Goal: Task Accomplishment & Management: Use online tool/utility

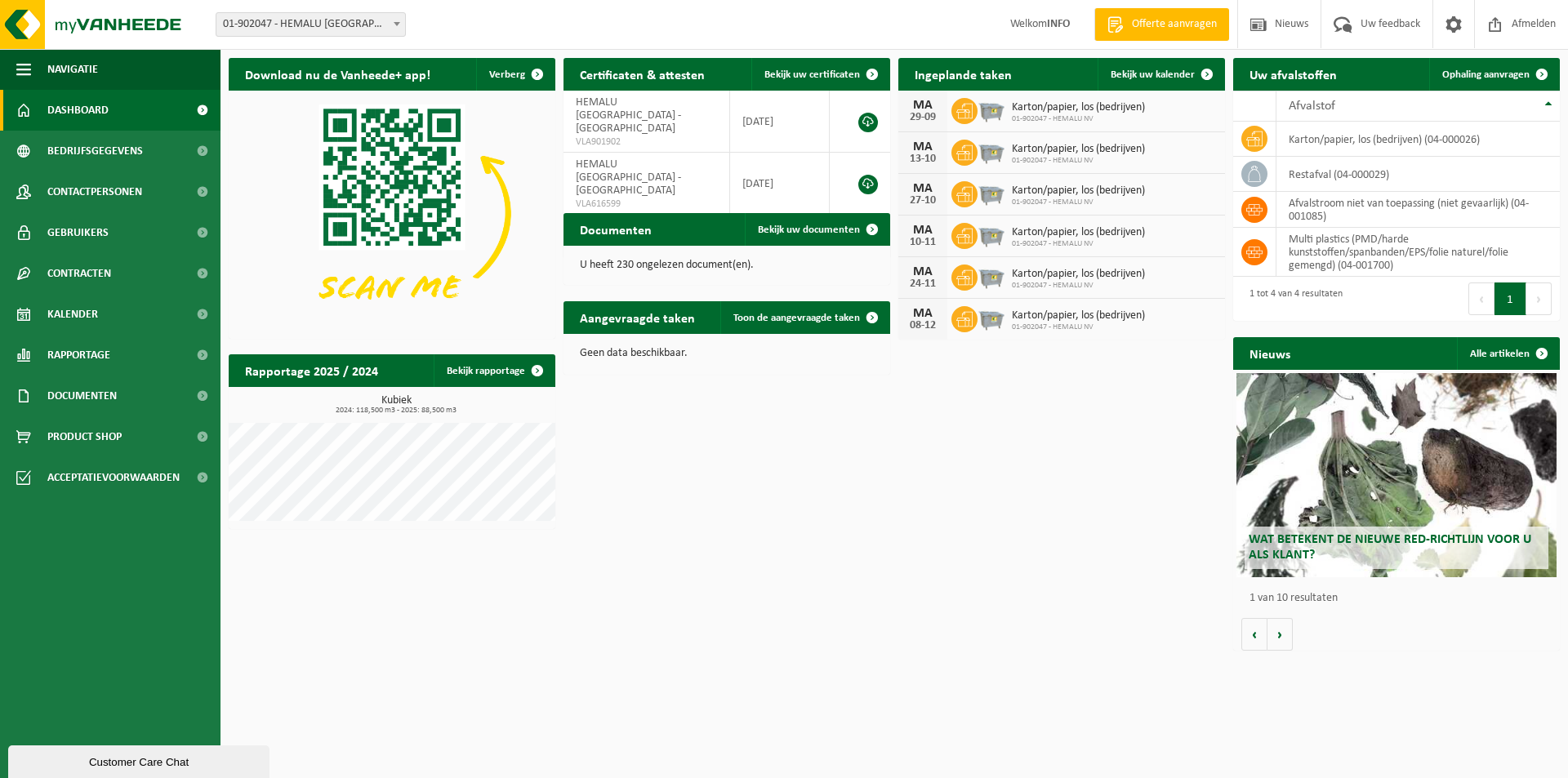
click at [1158, 19] on span "Offerte aanvragen" at bounding box center [1174, 25] width 93 height 17
click at [1508, 72] on span "Ophaling aanvragen" at bounding box center [1485, 75] width 87 height 11
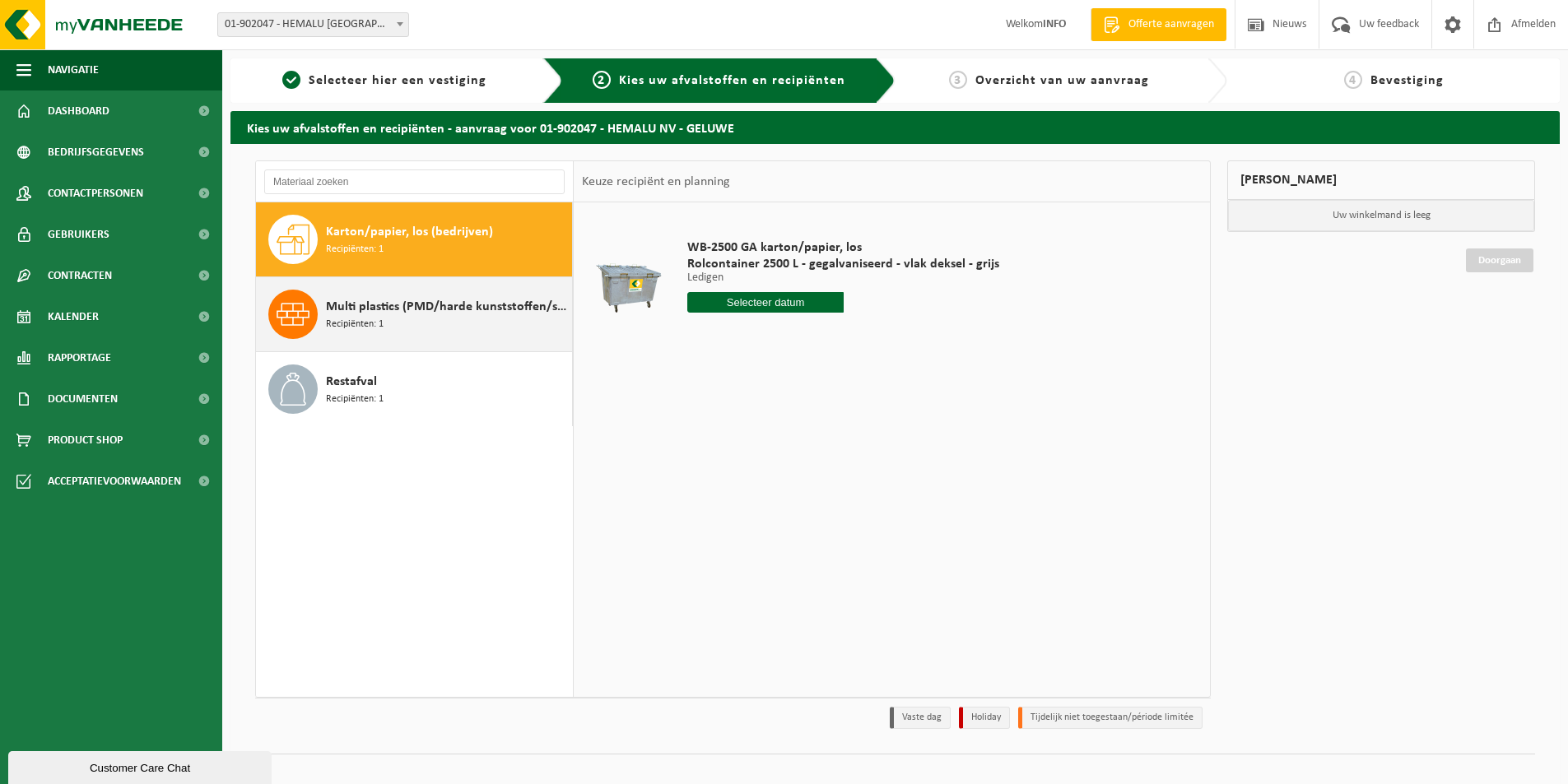
click at [406, 319] on div "Multi plastics (PMD/harde kunststoffen/spanbanden/EPS/folie naturel/folie gemen…" at bounding box center [446, 314] width 242 height 49
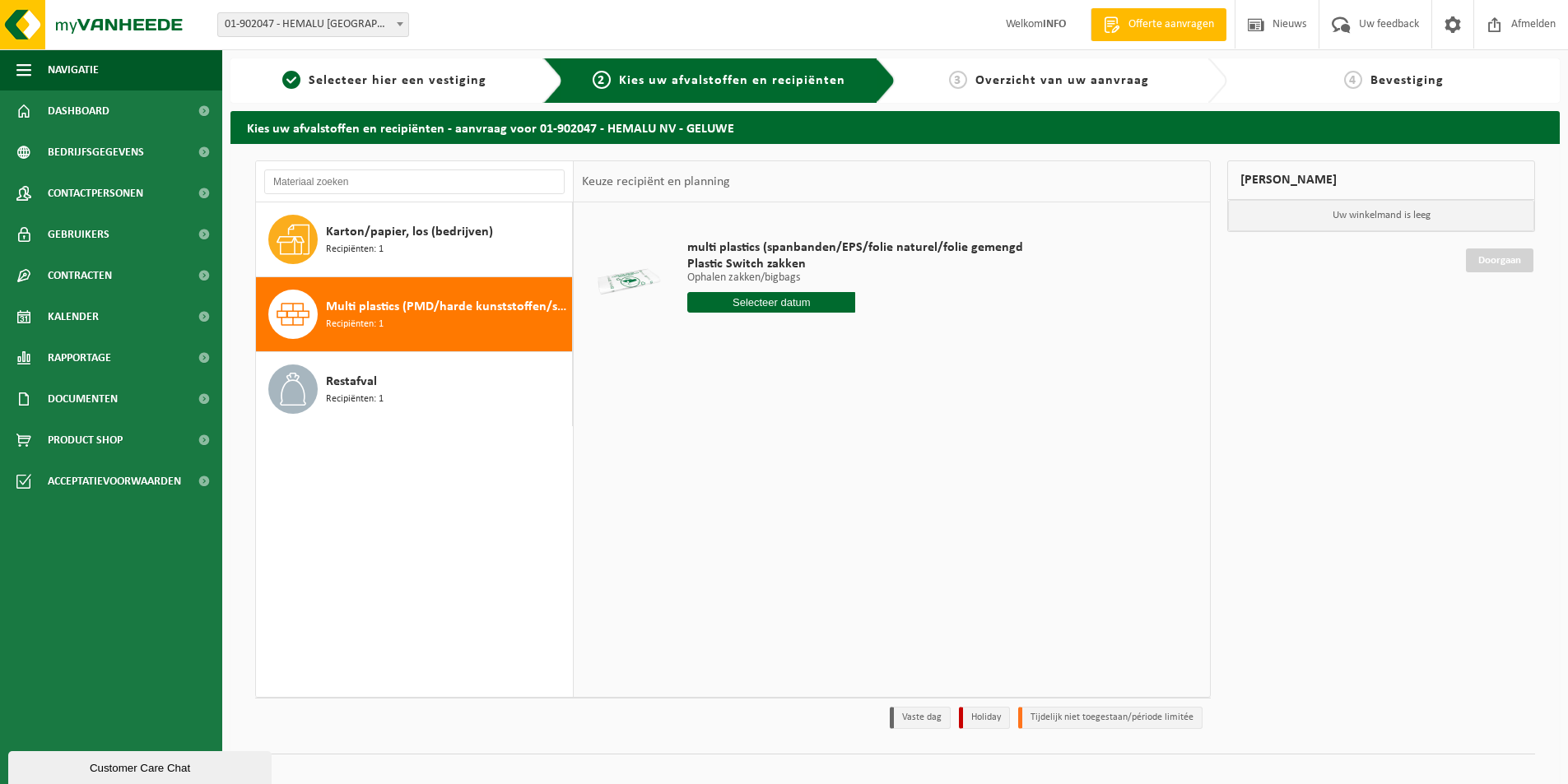
click at [753, 305] on input "text" at bounding box center [770, 303] width 168 height 20
click at [753, 475] on div "24" at bounding box center [760, 475] width 29 height 26
type input "Van 2025-09-24"
click at [751, 355] on button "In winkelmand" at bounding box center [734, 365] width 91 height 26
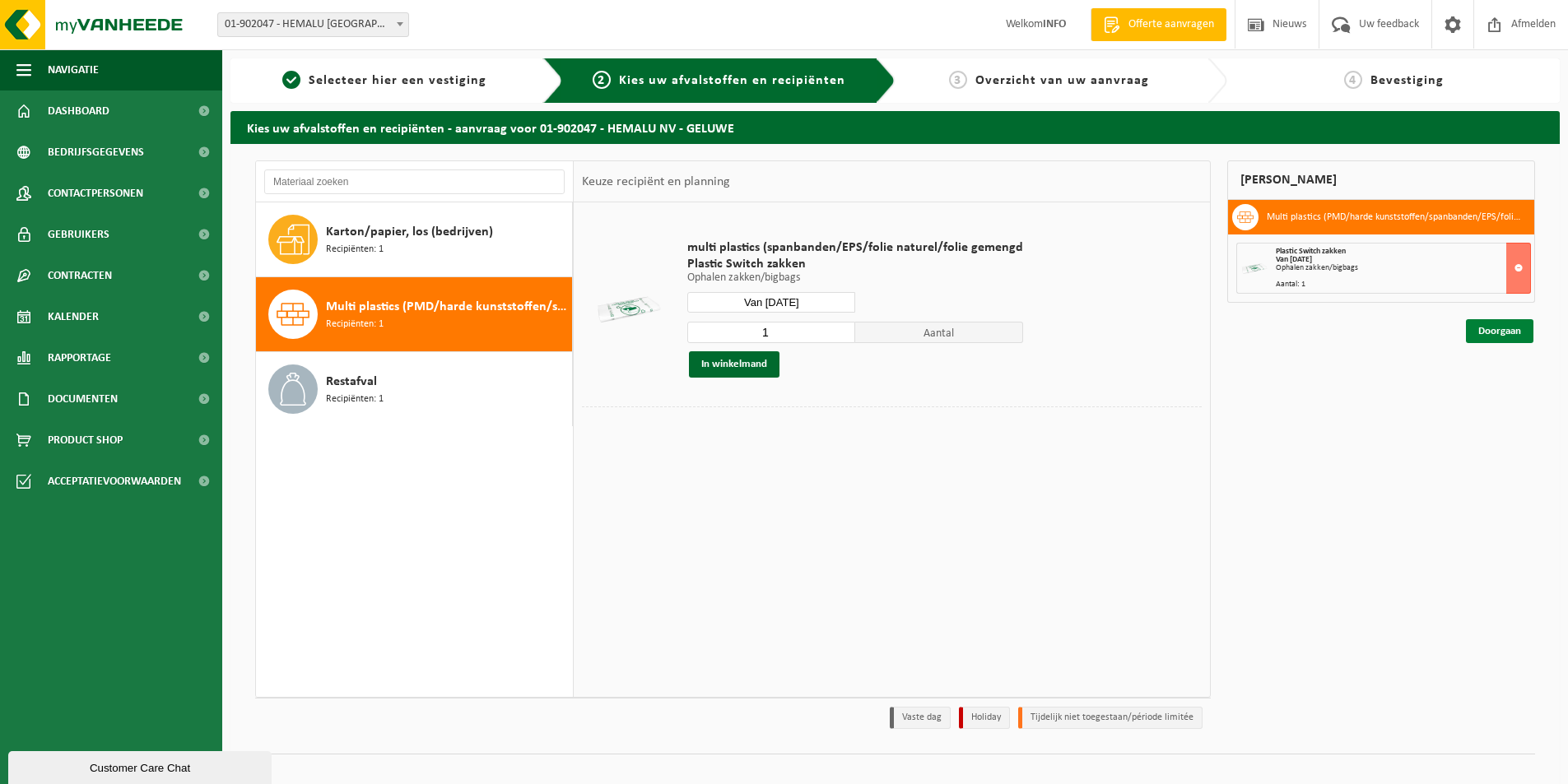
click at [1523, 330] on link "Doorgaan" at bounding box center [1499, 331] width 68 height 24
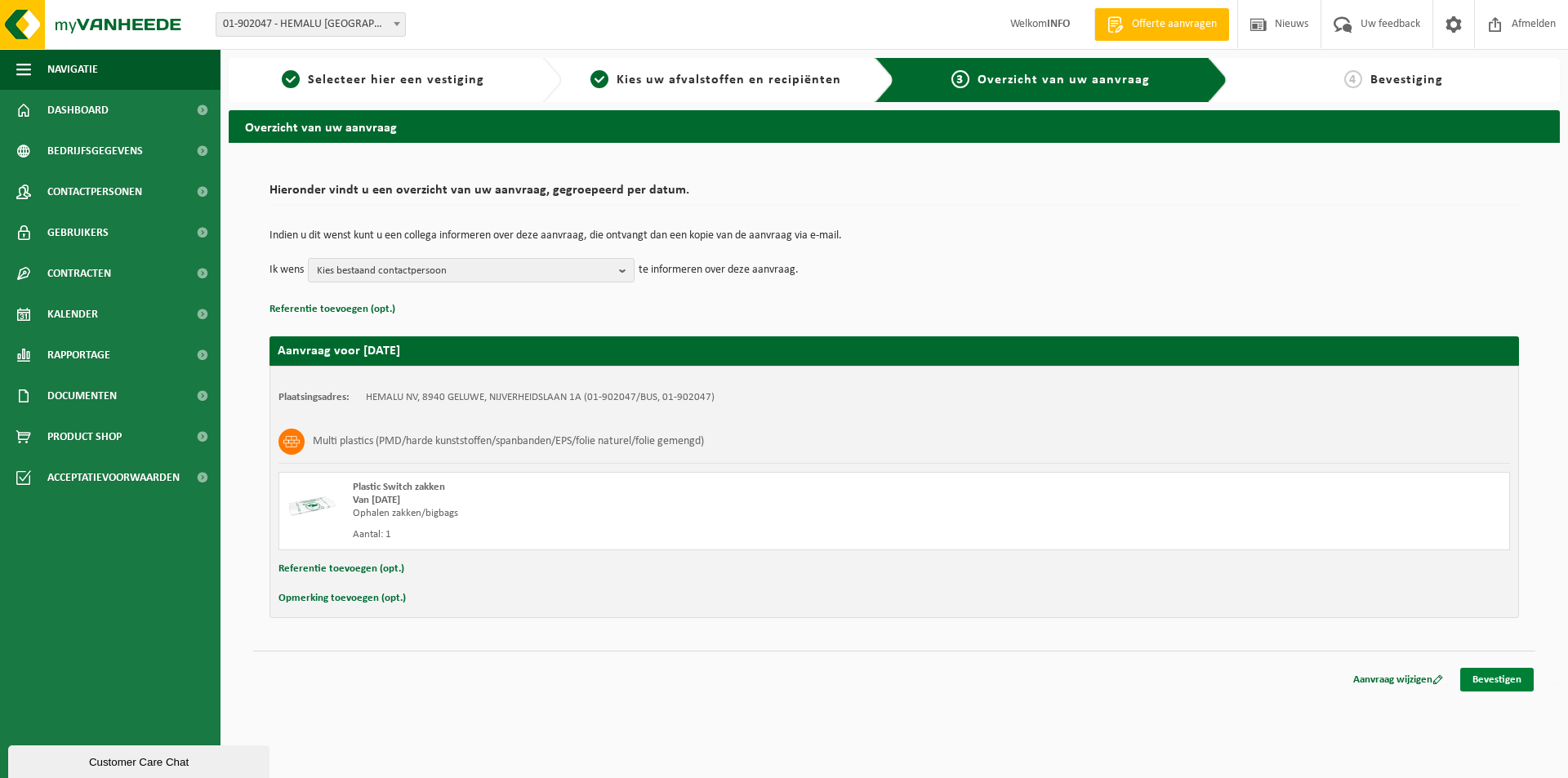
click at [1487, 675] on link "Bevestigen" at bounding box center [1497, 680] width 73 height 24
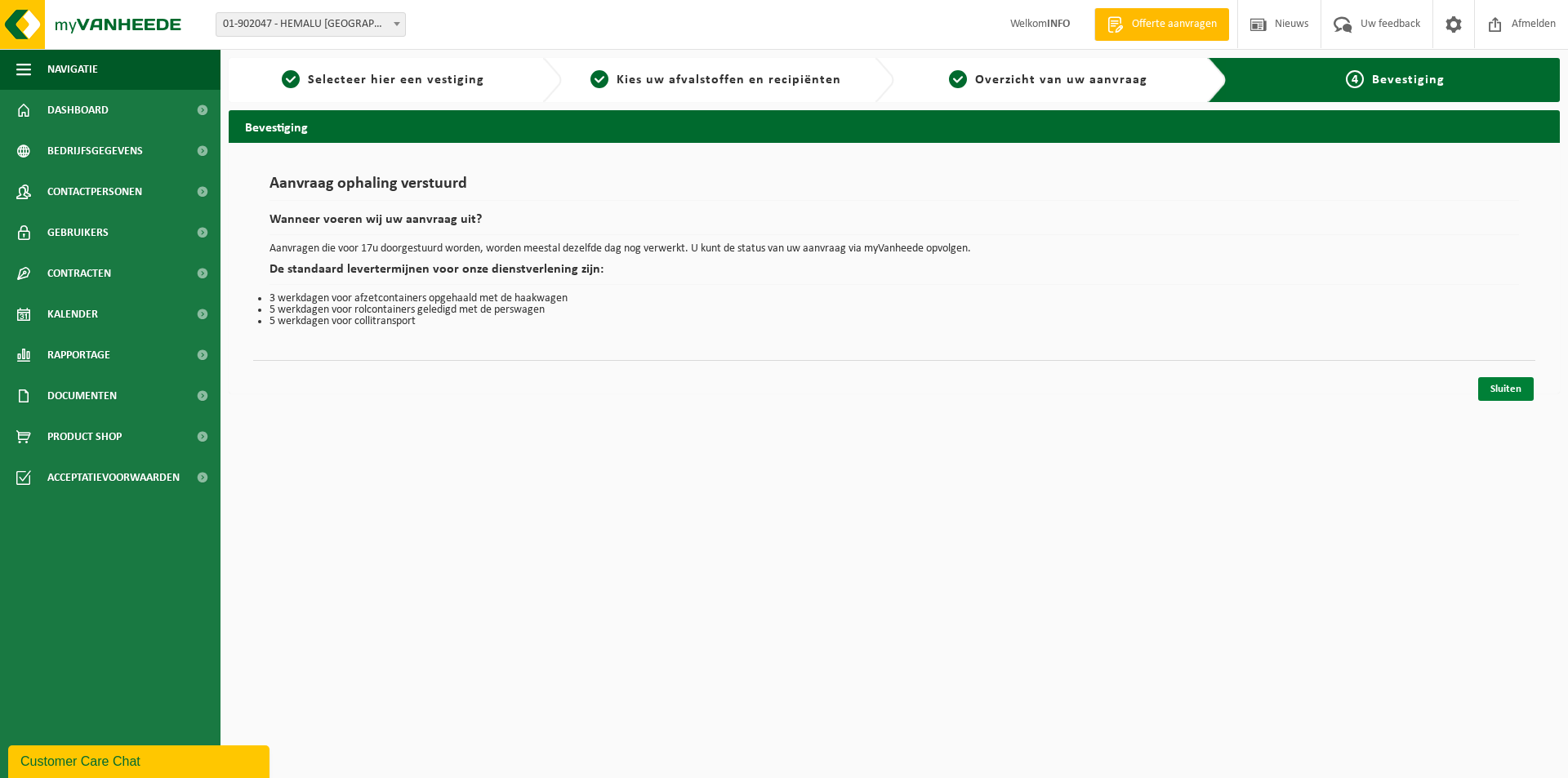
click at [1492, 383] on link "Sluiten" at bounding box center [1506, 389] width 55 height 24
